Goal: Answer question/provide support

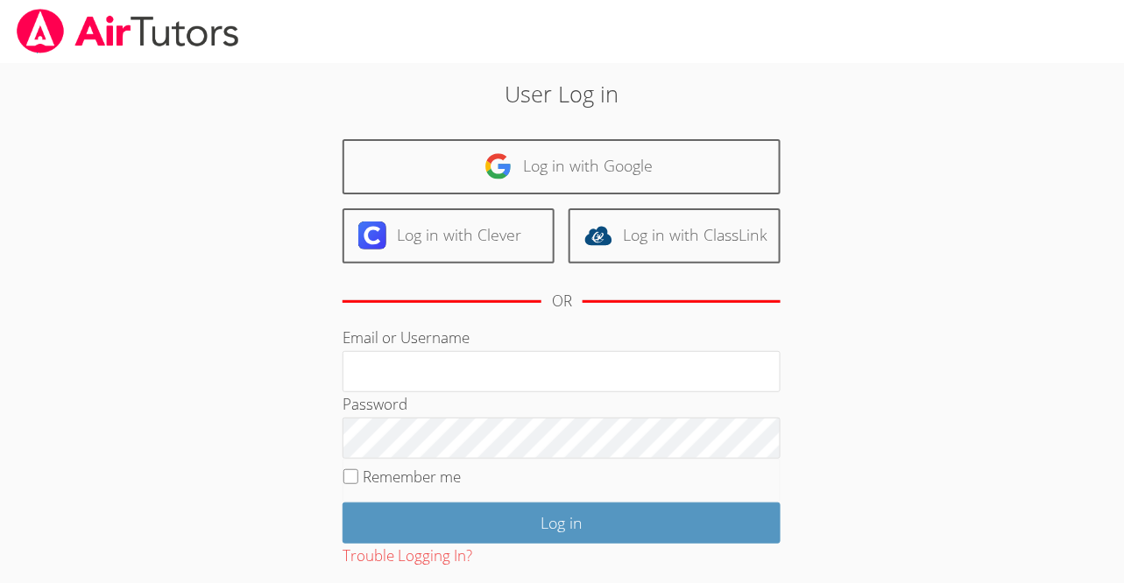
click at [516, 394] on div "Password" at bounding box center [562, 425] width 438 height 67
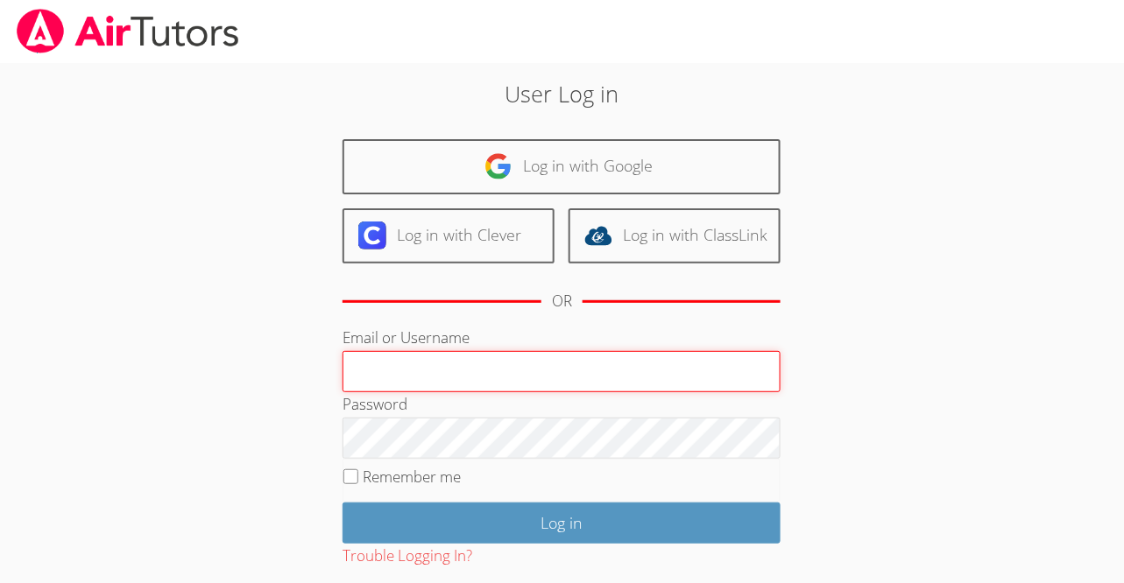
click at [503, 366] on input "Email or Username" at bounding box center [562, 372] width 438 height 42
type input "[PERSON_NAME][EMAIL_ADDRESS][DOMAIN_NAME]"
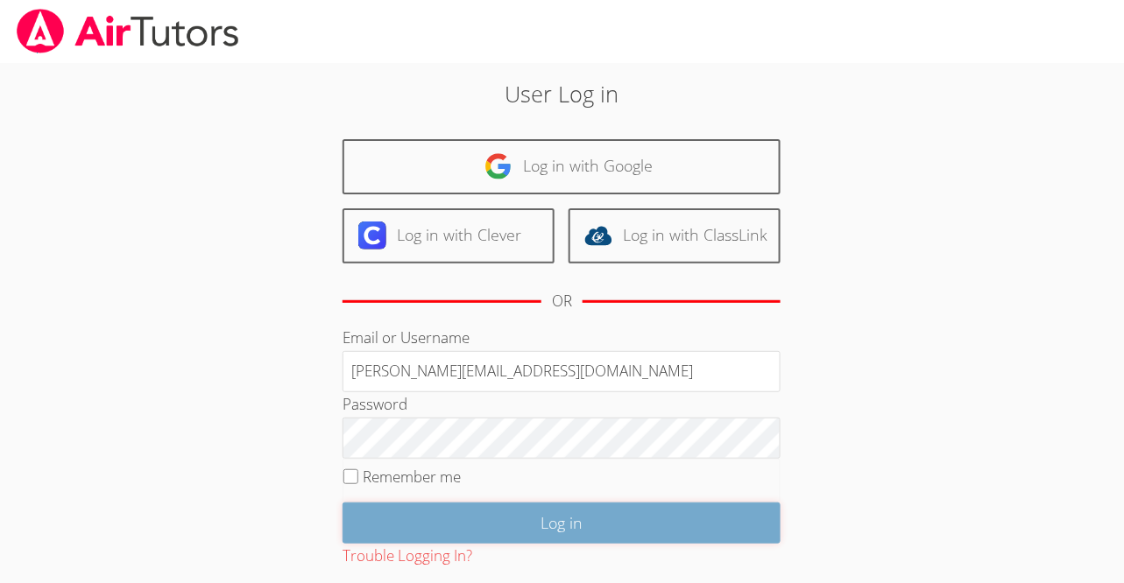
click at [532, 524] on input "Log in" at bounding box center [562, 523] width 438 height 41
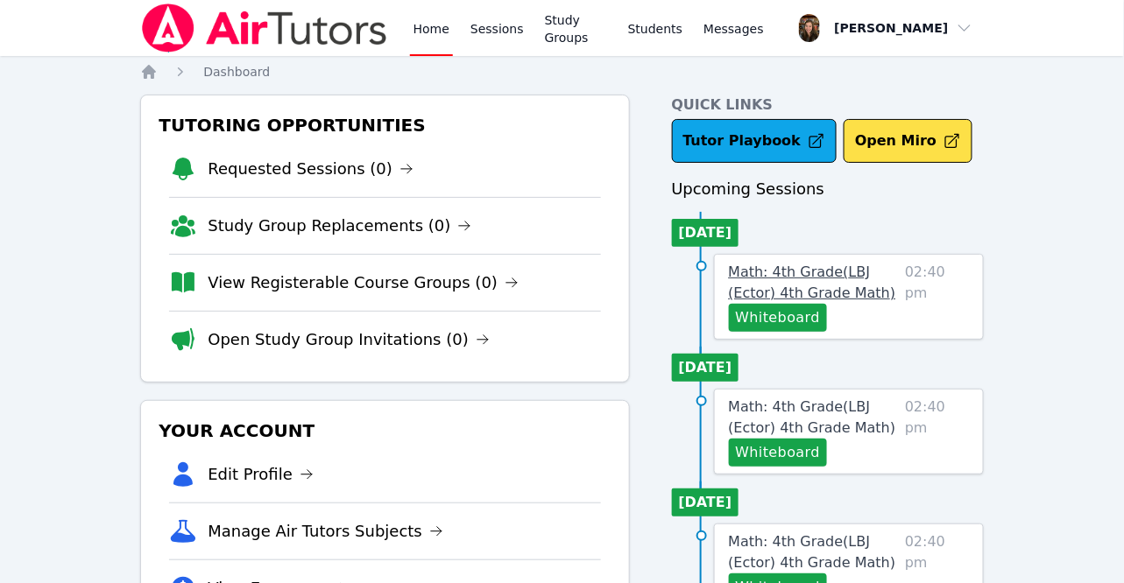
click at [783, 281] on link "Math: 4th Grade ( LBJ (Ector) 4th Grade Math )" at bounding box center [814, 283] width 170 height 42
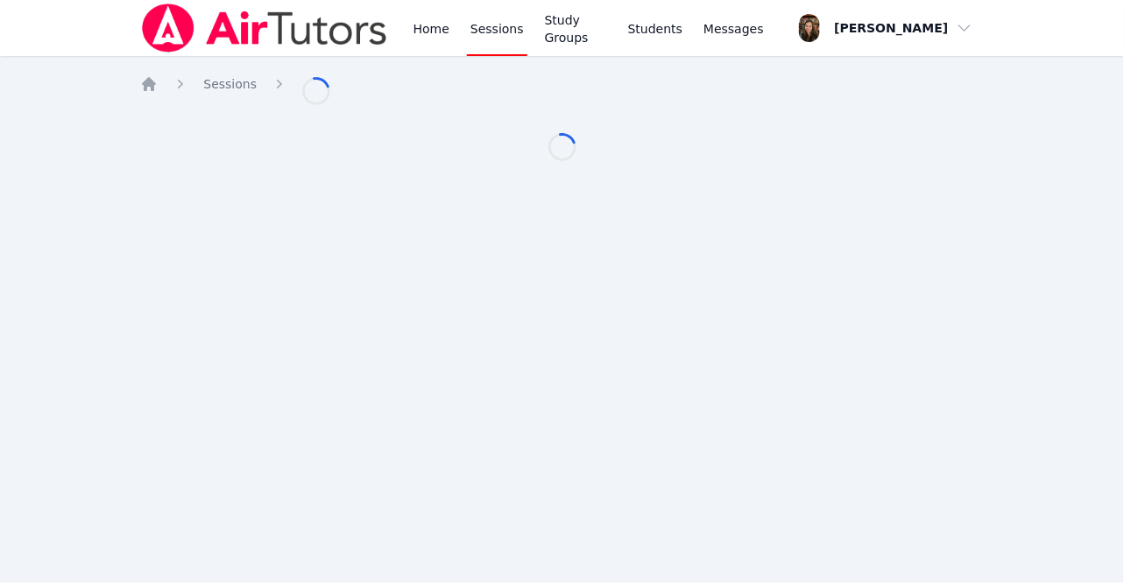
click at [775, 284] on div "Home Sessions Study Groups Students Messages Open user menu Roxanne Sego Open m…" at bounding box center [562, 291] width 1124 height 583
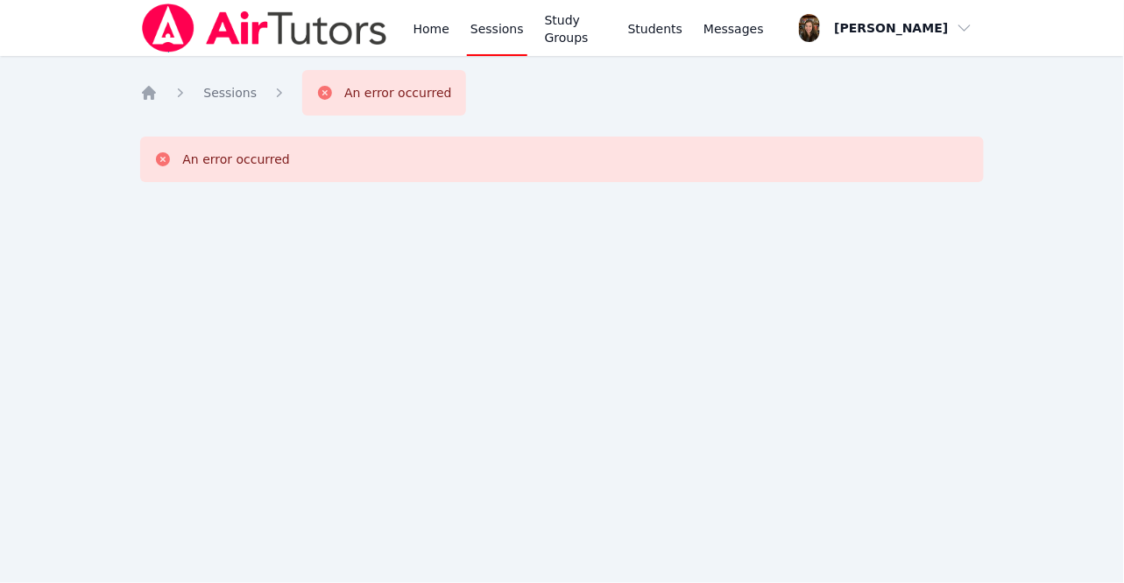
click at [373, 89] on div "An error occurred" at bounding box center [398, 93] width 108 height 18
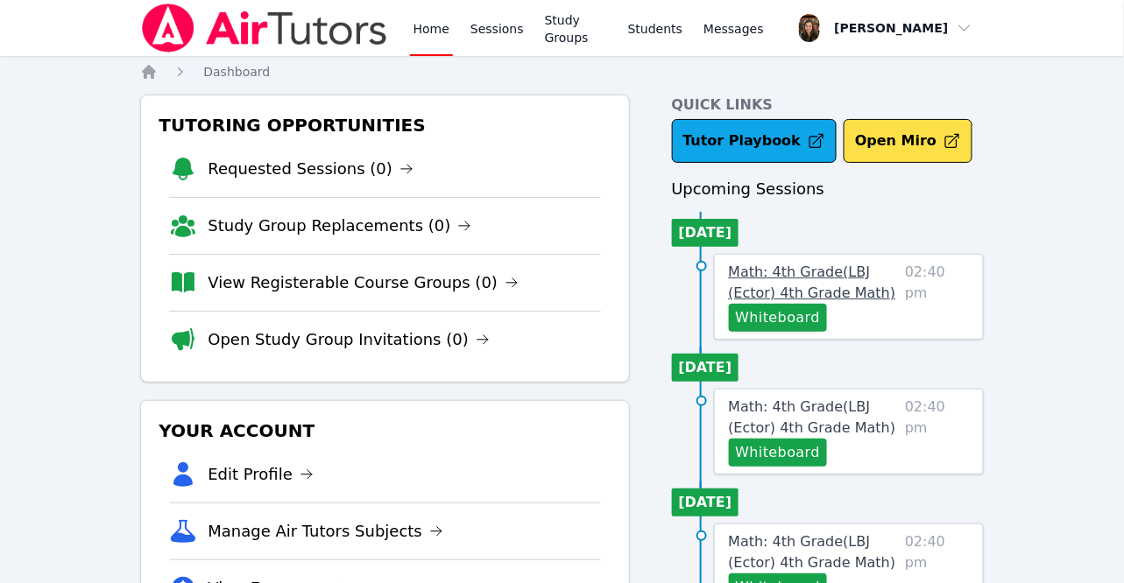
click at [852, 288] on span "Math: 4th Grade ( LBJ (Ector) 4th Grade Math )" at bounding box center [812, 283] width 167 height 38
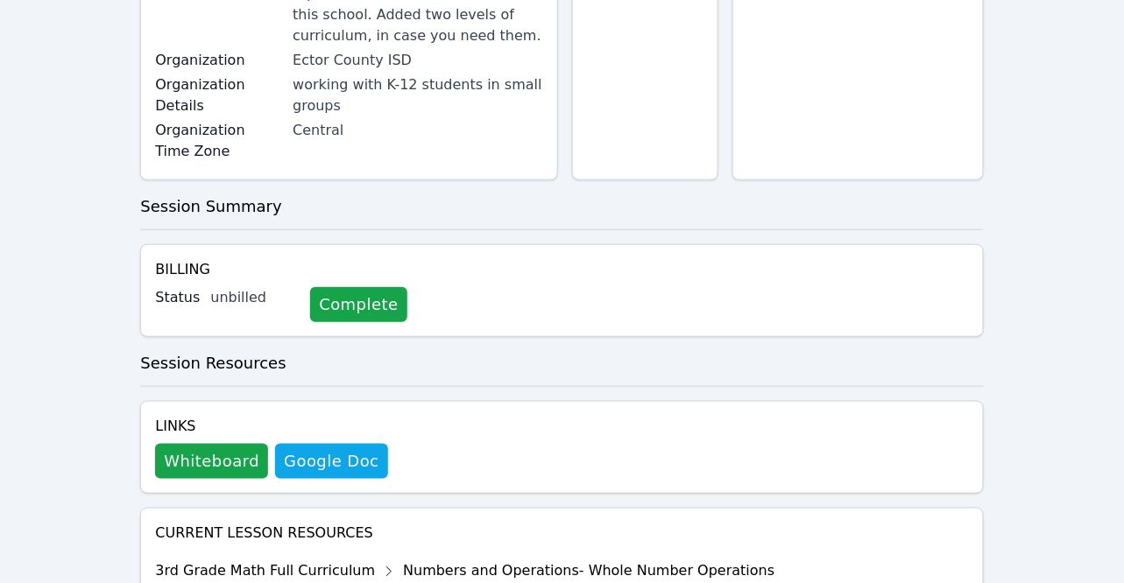
scroll to position [658, 0]
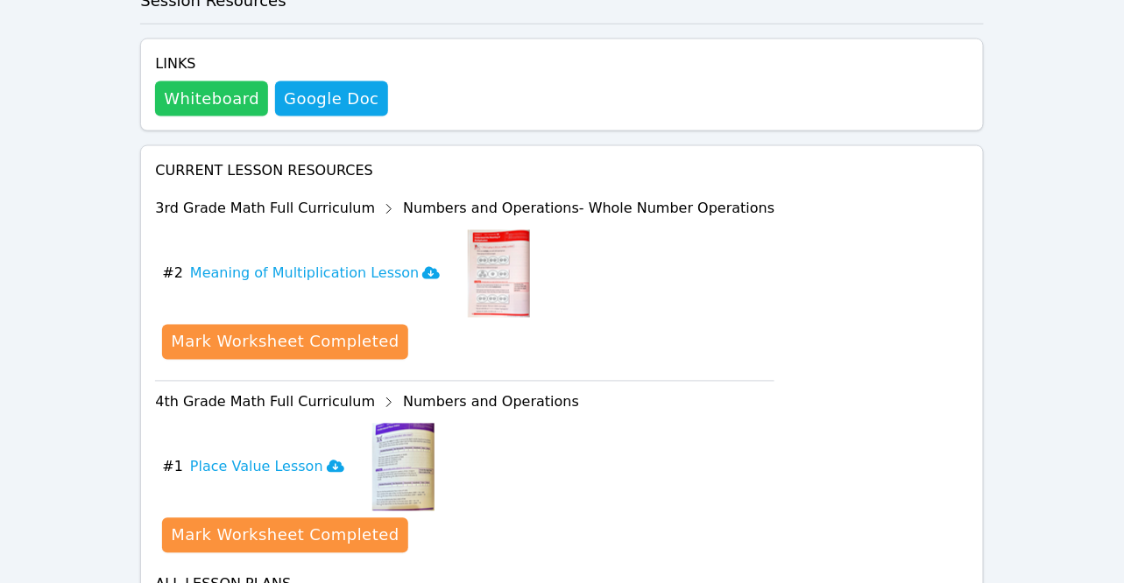
click at [241, 108] on button "Whiteboard" at bounding box center [211, 98] width 113 height 35
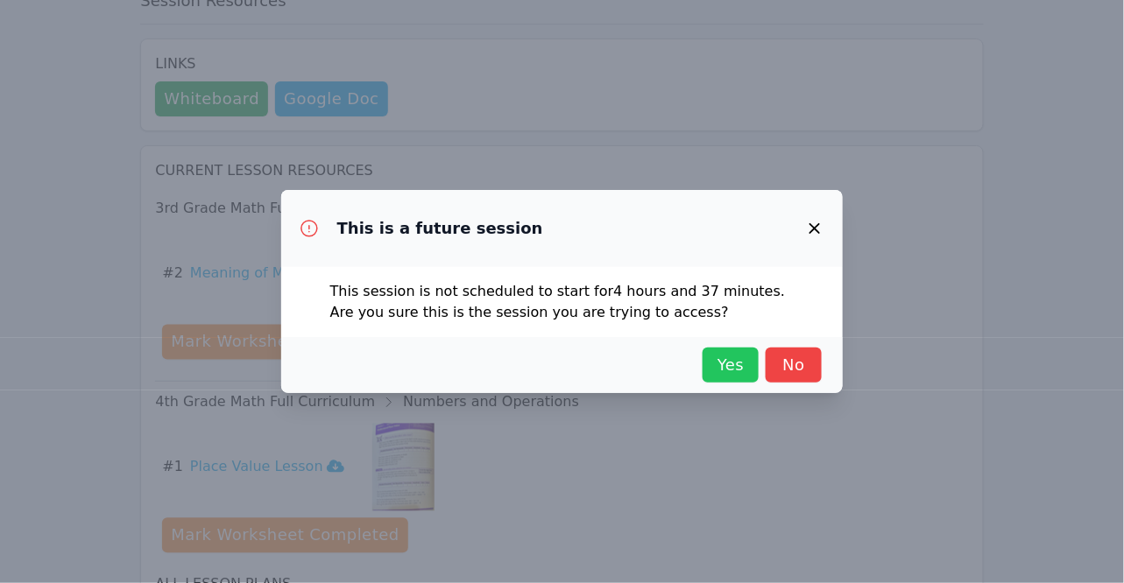
click at [743, 369] on span "Yes" at bounding box center [730, 365] width 39 height 25
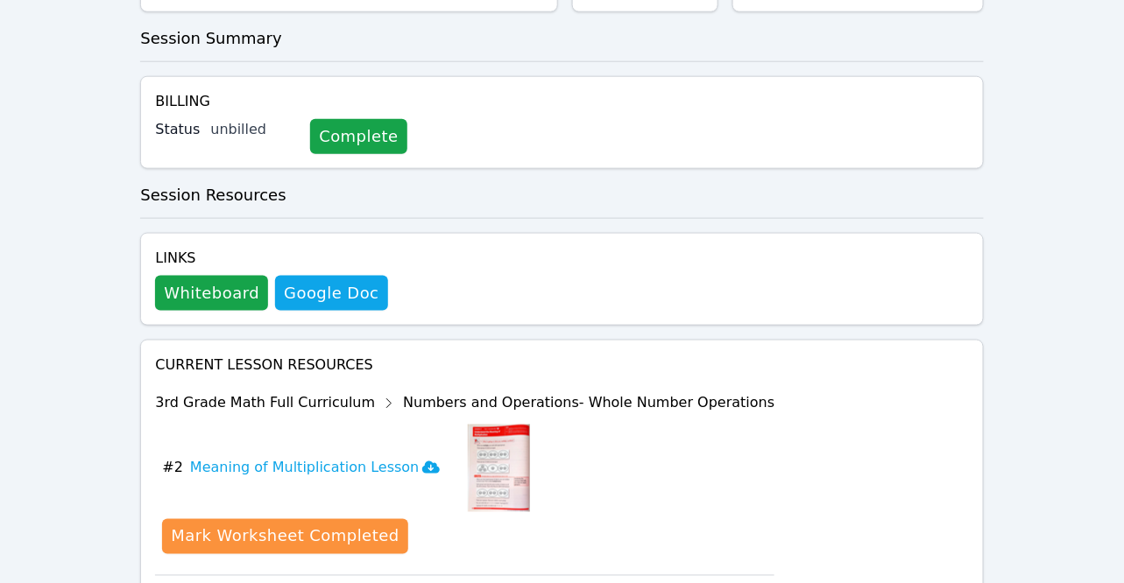
scroll to position [0, 0]
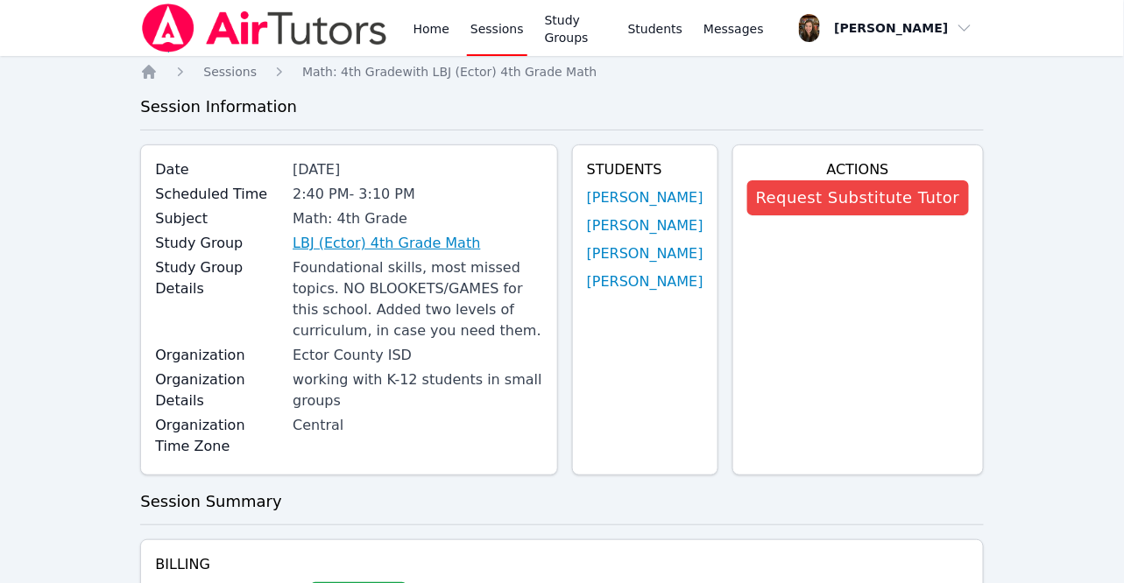
click at [442, 244] on link "LBJ (Ector) 4th Grade Math" at bounding box center [386, 243] width 187 height 21
